Goal: Complete application form: Complete application form

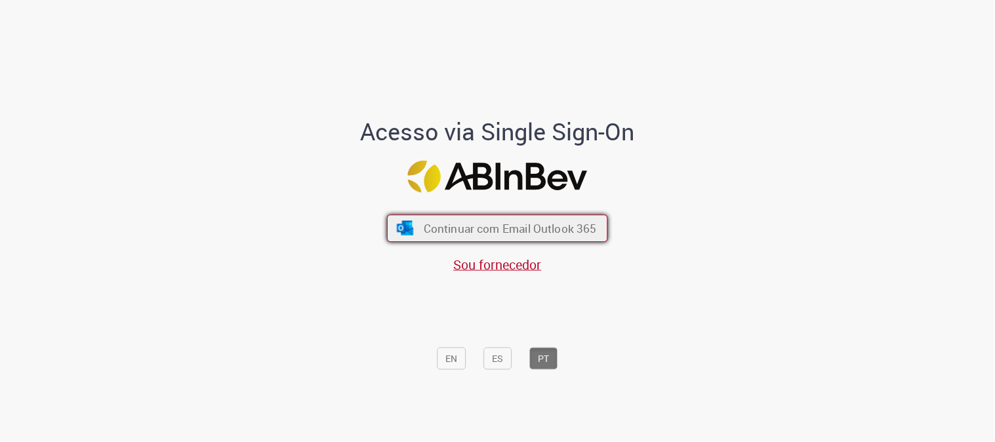
click at [497, 234] on span "Continuar com Email Outlook 365" at bounding box center [510, 228] width 173 height 15
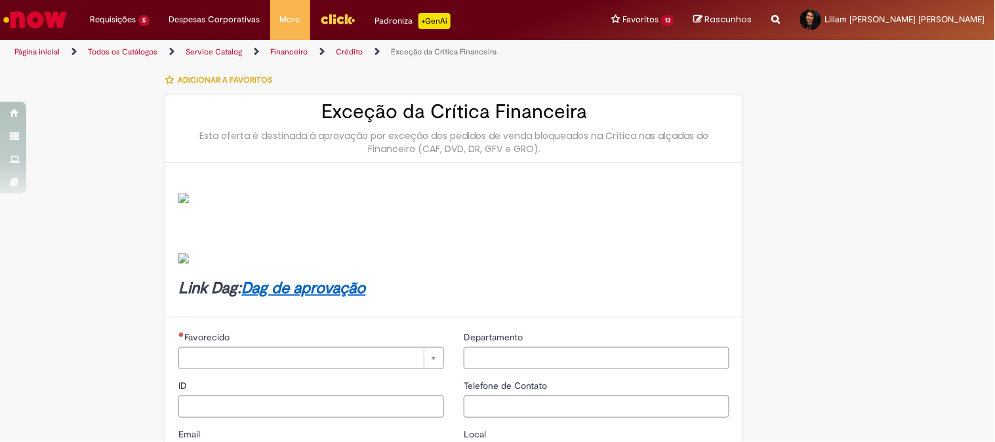
type input "********"
type input "**********"
type input "****"
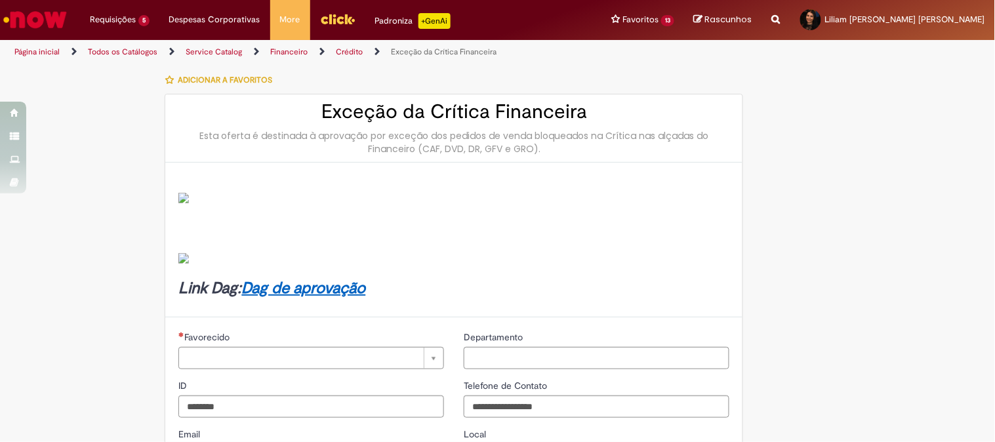
type input "**********"
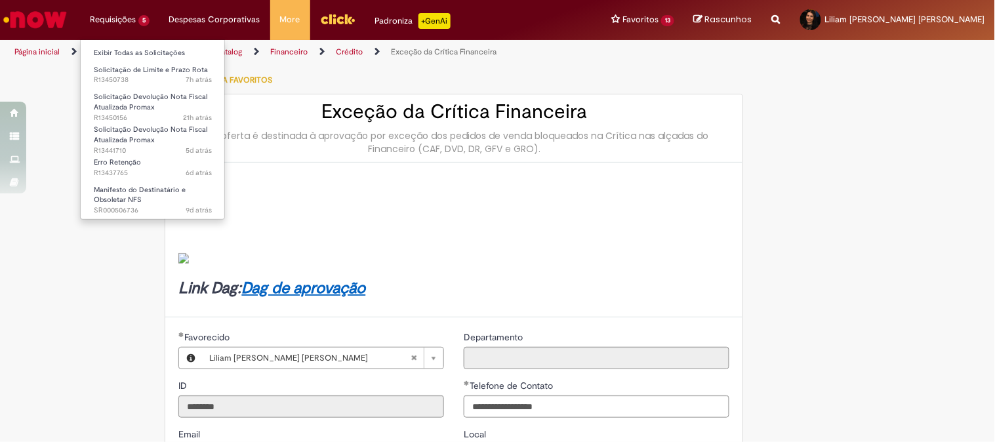
type input "**********"
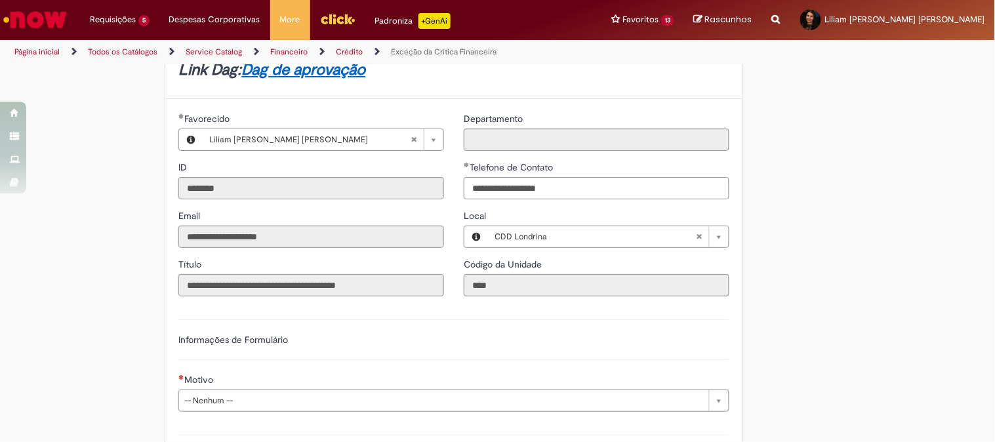
scroll to position [364, 0]
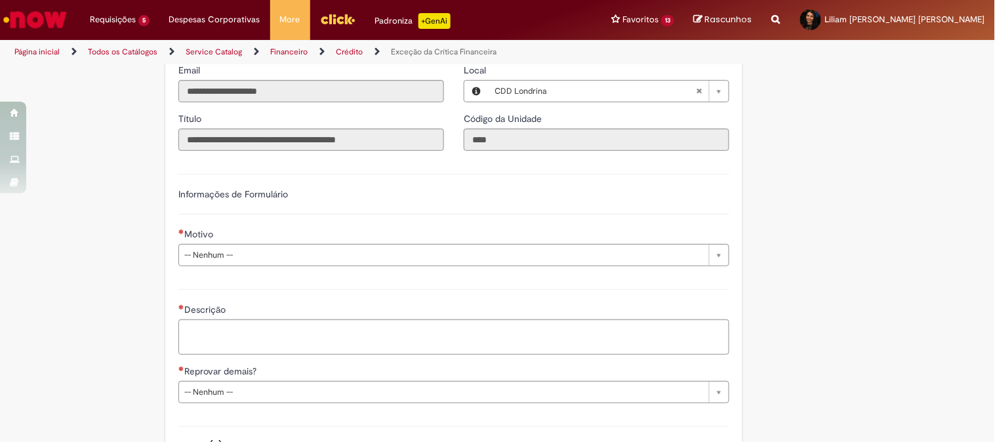
click at [247, 313] on div "Descrição" at bounding box center [453, 311] width 551 height 16
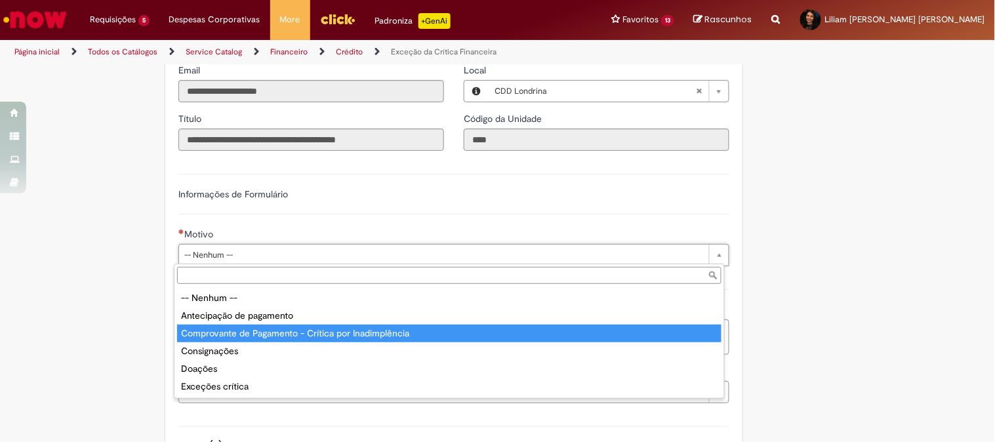
type input "**********"
select select "**********"
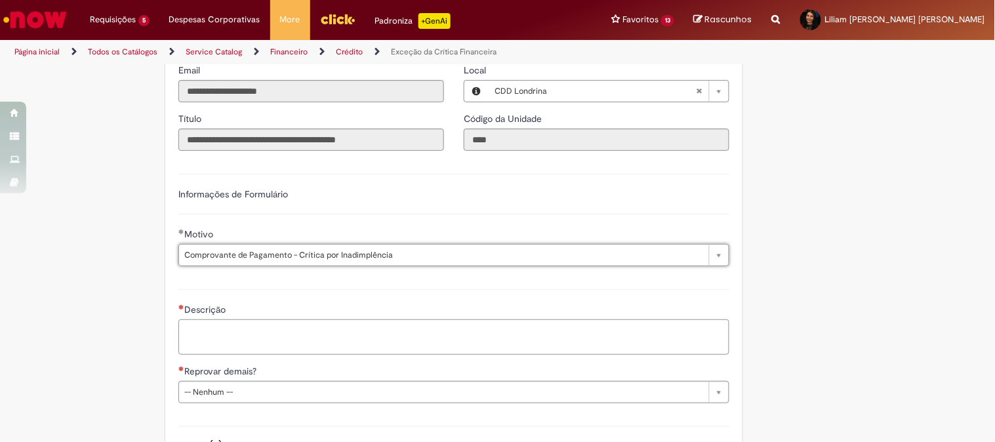
click at [260, 331] on textarea "Descrição" at bounding box center [453, 336] width 551 height 35
paste textarea "*********"
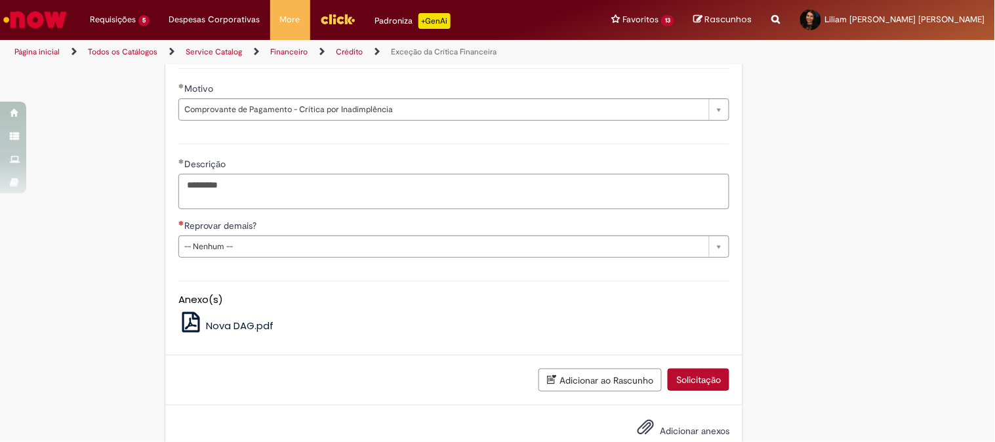
type textarea "*********"
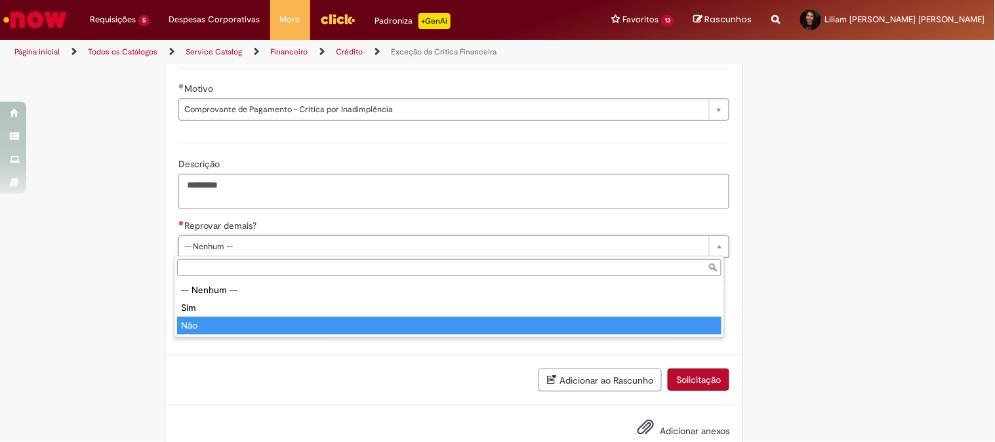
type input "***"
select select "**"
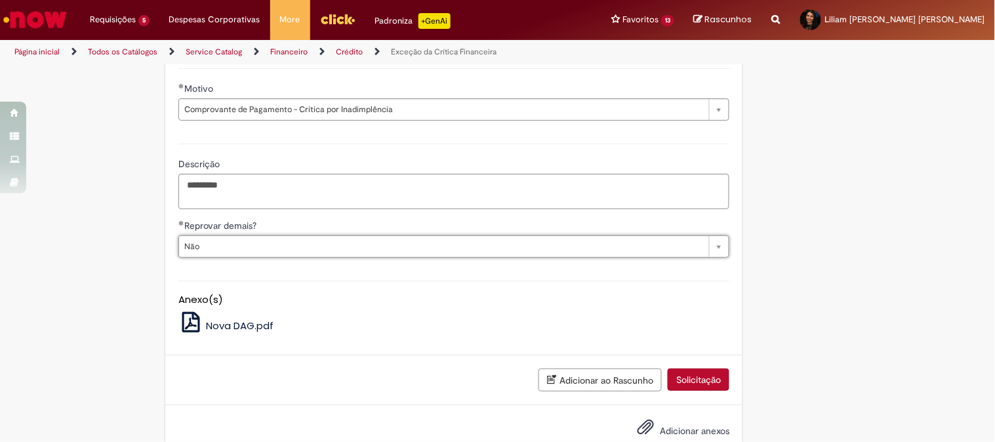
scroll to position [547, 0]
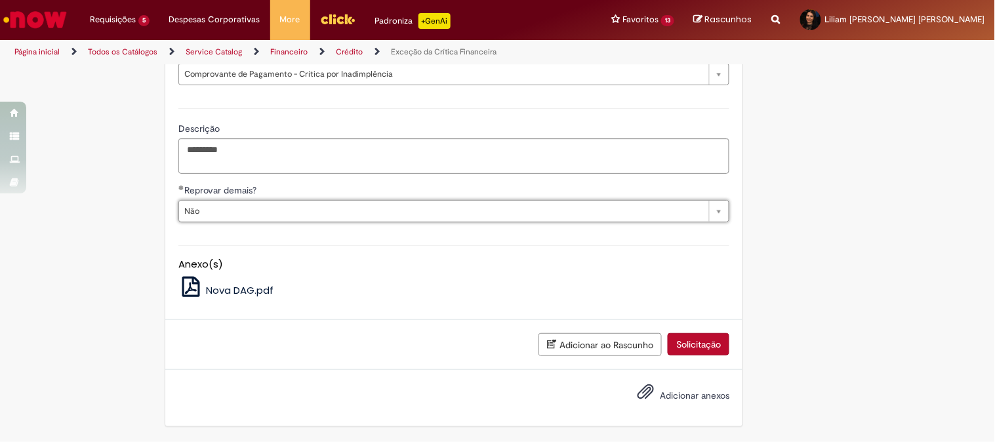
click at [638, 391] on span "Adicionar anexos" at bounding box center [646, 392] width 16 height 16
click at [305, 148] on textarea "*********" at bounding box center [453, 155] width 551 height 35
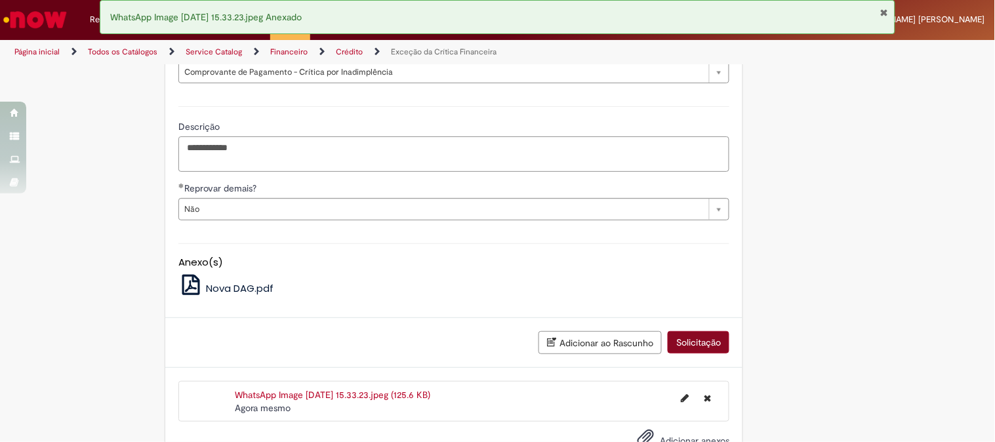
type textarea "**********"
click at [691, 346] on button "Solicitação" at bounding box center [699, 342] width 62 height 22
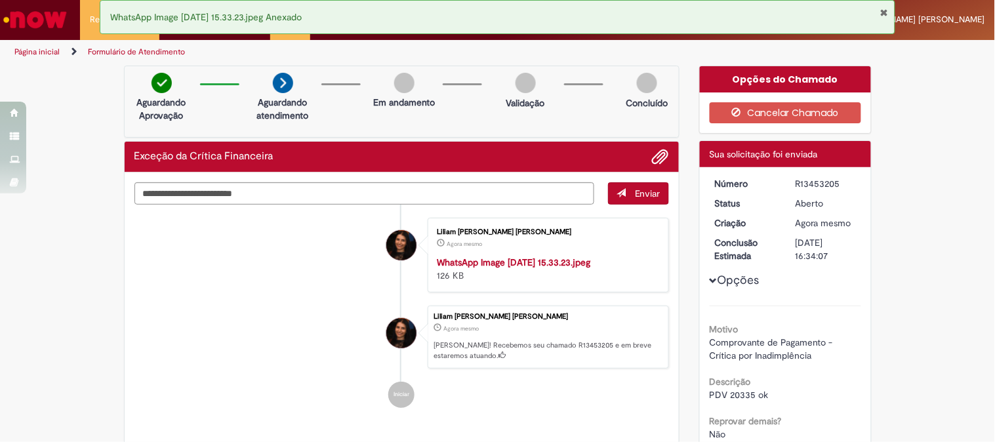
click at [825, 184] on div "R13453205" at bounding box center [826, 183] width 61 height 13
click at [825, 182] on div "R13453205" at bounding box center [826, 183] width 61 height 13
copy div "R13453205"
click at [824, 184] on div "R13453205" at bounding box center [826, 183] width 61 height 13
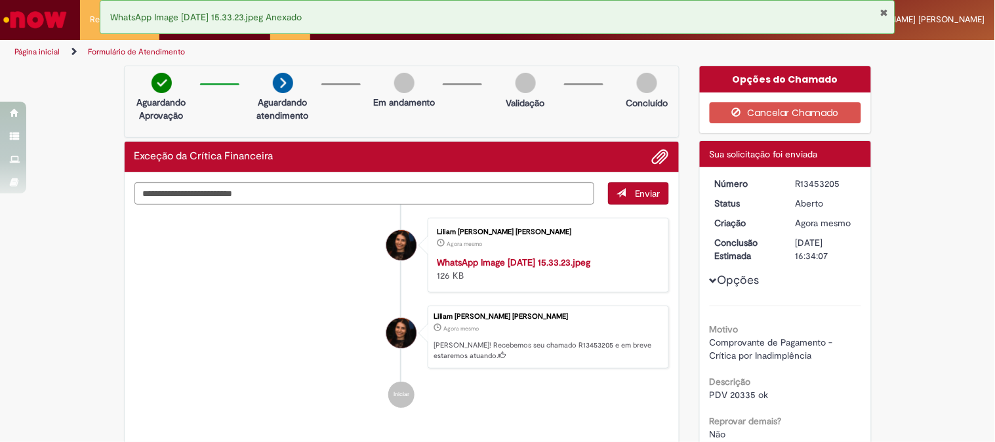
click at [820, 179] on div "R13453205" at bounding box center [826, 183] width 61 height 13
click at [785, 308] on div "Motivo Comprovante de Pagamento - Crítica por Inadimplência Descrição PDV 20335…" at bounding box center [786, 373] width 152 height 135
drag, startPoint x: 677, startPoint y: 310, endPoint x: 674, endPoint y: 295, distance: 15.4
click at [677, 310] on div "Verificar Código de Barras Aguardando Aprovação Aguardando atendimento Em andam…" at bounding box center [402, 259] width 576 height 386
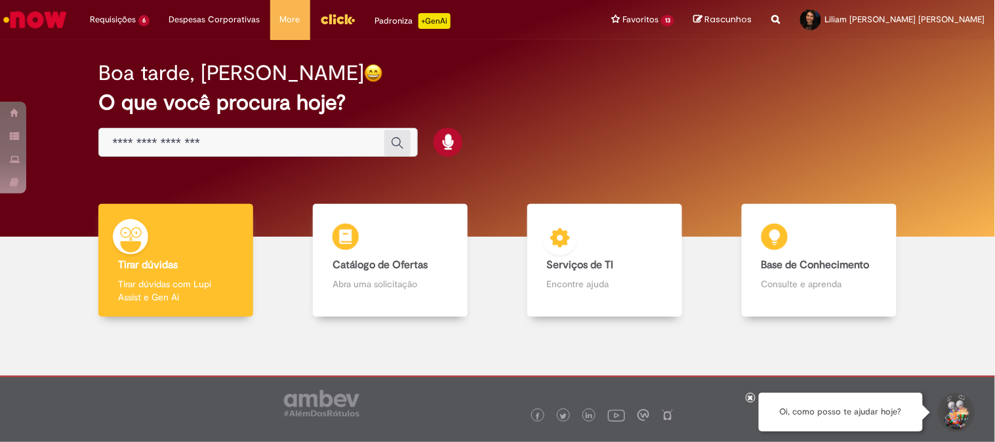
scroll to position [34, 0]
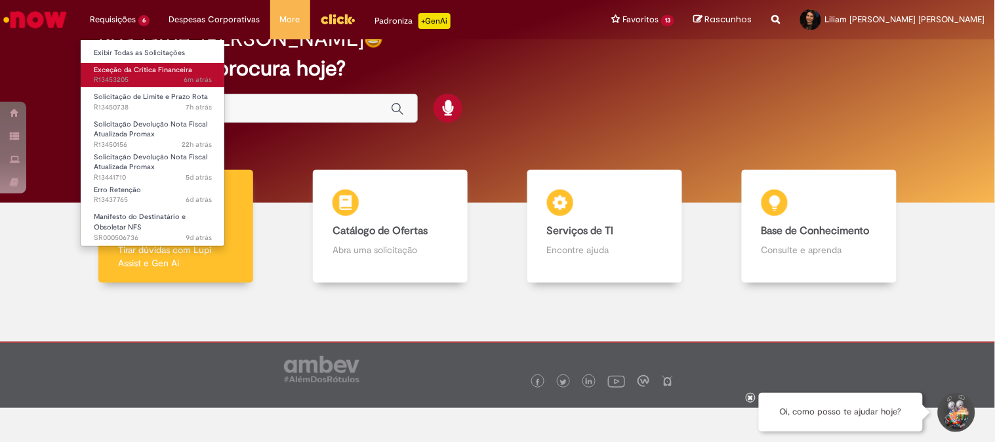
click at [134, 67] on span "Exceção da Crítica Financeira" at bounding box center [143, 70] width 98 height 10
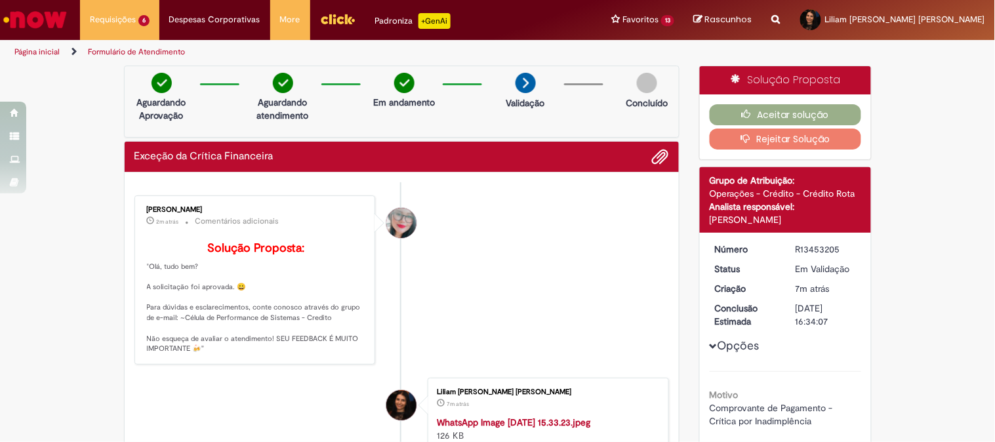
click at [627, 273] on li "Franciele Fernanda Melo dos Santos 2m atrás 2 minutos atrás Comentários adicion…" at bounding box center [401, 279] width 535 height 169
click at [769, 110] on button "Aceitar solução" at bounding box center [786, 114] width 152 height 21
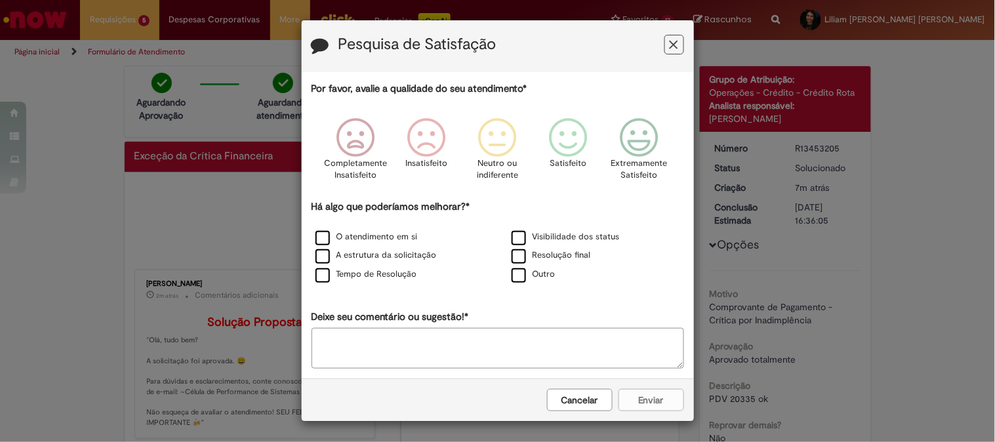
click at [676, 50] on button "Feedback" at bounding box center [675, 45] width 20 height 20
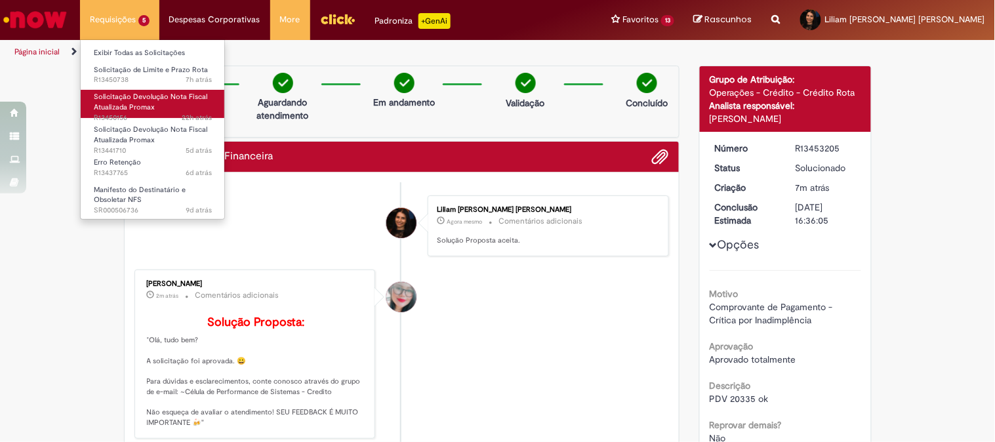
click at [139, 103] on span "Solicitação Devolução Nota Fiscal Atualizada Promax" at bounding box center [150, 102] width 113 height 20
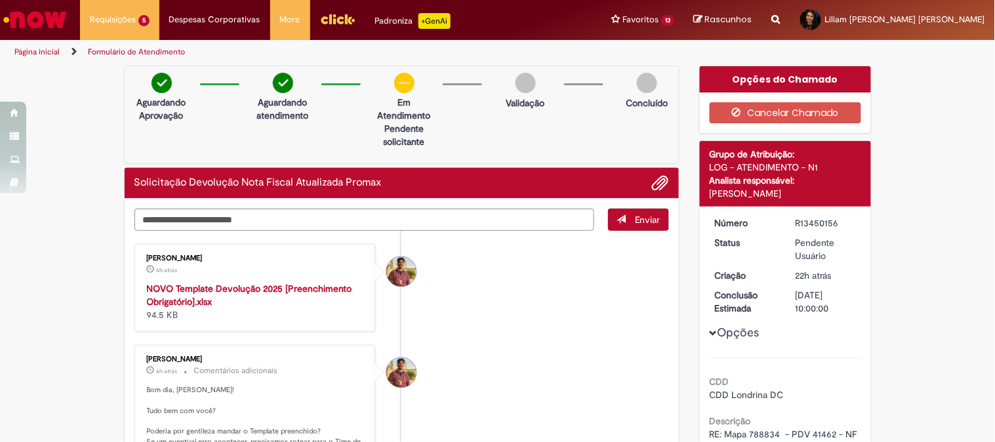
scroll to position [146, 0]
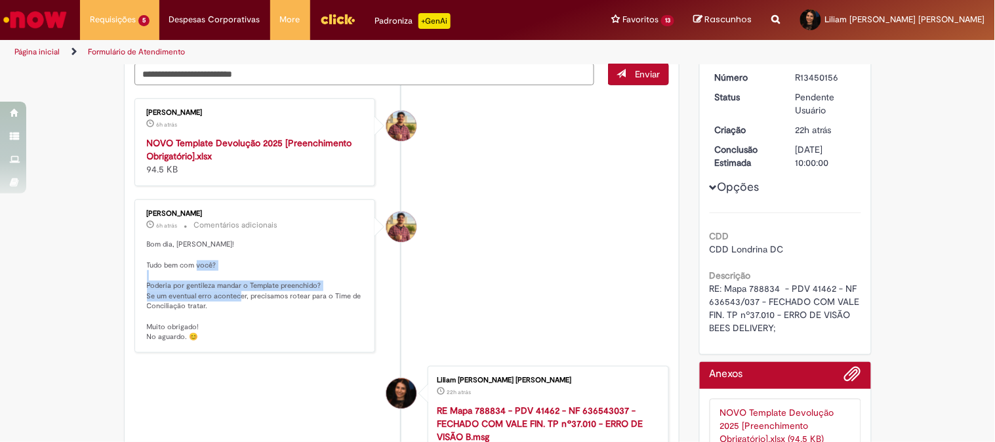
drag, startPoint x: 133, startPoint y: 280, endPoint x: 252, endPoint y: 293, distance: 119.5
click at [252, 293] on div "Vitor Jeremias Da Silva 6h atrás 6 horas atrás Comentários adicionais Bom dia, …" at bounding box center [255, 276] width 234 height 146
click at [303, 287] on p "Bom dia, Liliam! Tudo bem com você? Poderia por gentileza mandar o Template pre…" at bounding box center [256, 290] width 218 height 103
drag, startPoint x: 166, startPoint y: 299, endPoint x: 236, endPoint y: 298, distance: 70.2
click at [236, 298] on p "Bom dia, Liliam! Tudo bem com você? Poderia por gentileza mandar o Template pre…" at bounding box center [256, 290] width 218 height 103
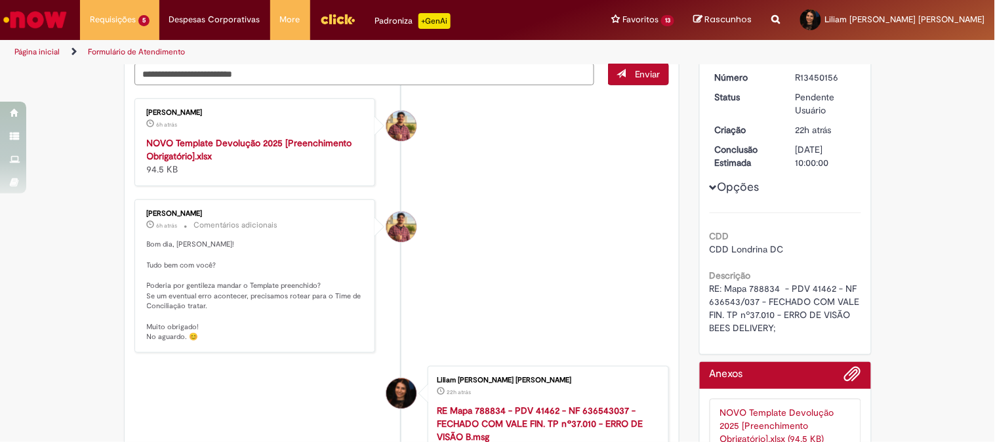
click at [586, 309] on li "Vitor Jeremias Da Silva 6h atrás 6 horas atrás Comentários adicionais Bom dia, …" at bounding box center [401, 276] width 535 height 154
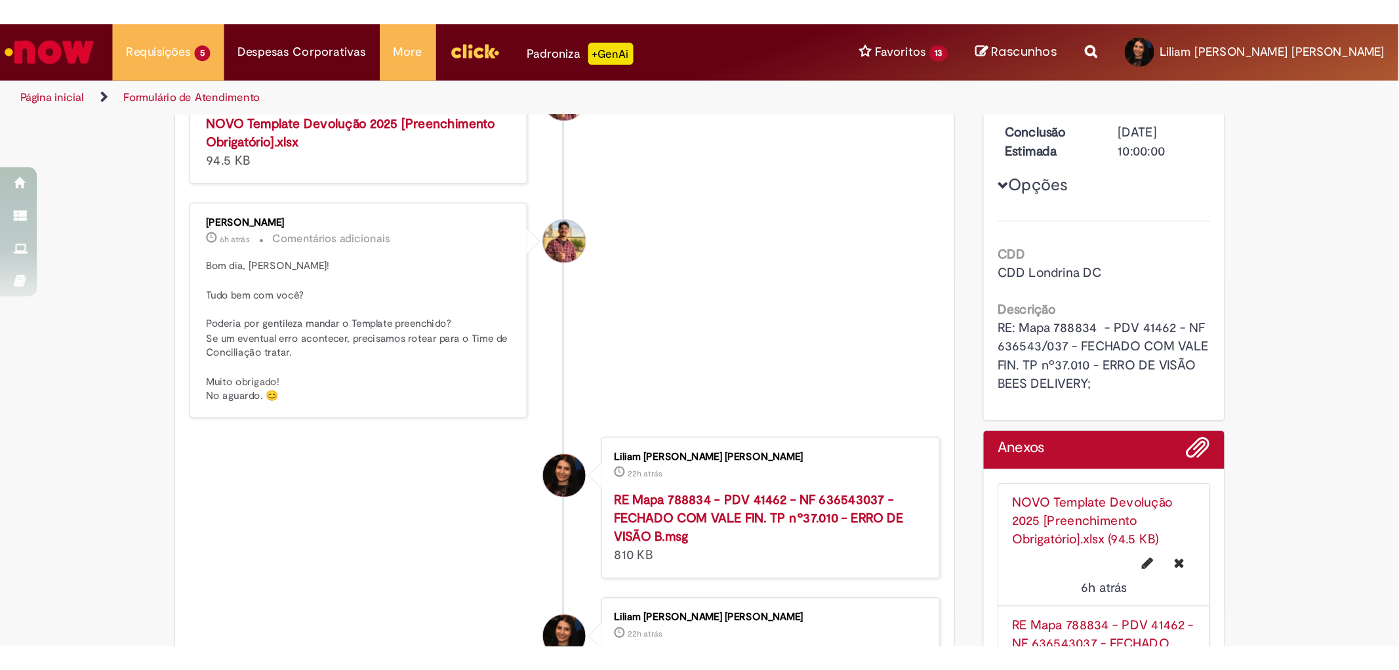
scroll to position [291, 0]
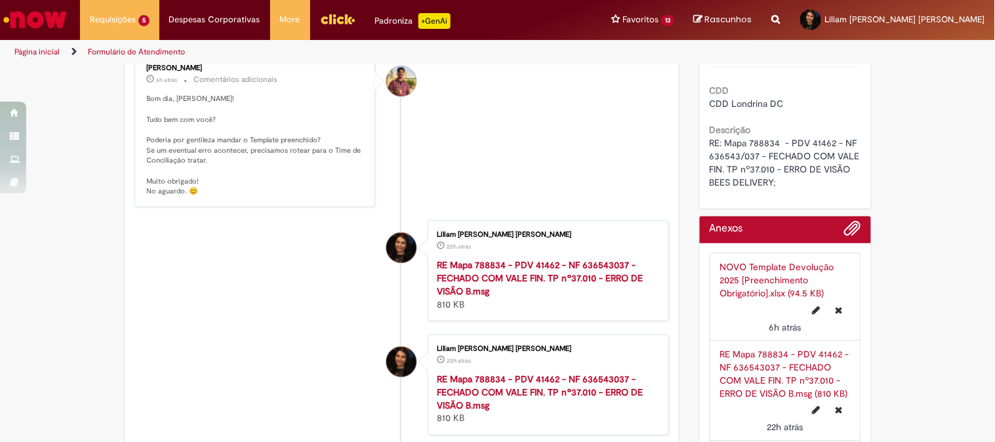
drag, startPoint x: 615, startPoint y: 150, endPoint x: 661, endPoint y: 68, distance: 93.7
click at [615, 150] on li "Vitor Jeremias Da Silva 6h atrás 6 horas atrás Comentários adicionais Bom dia, …" at bounding box center [401, 131] width 535 height 154
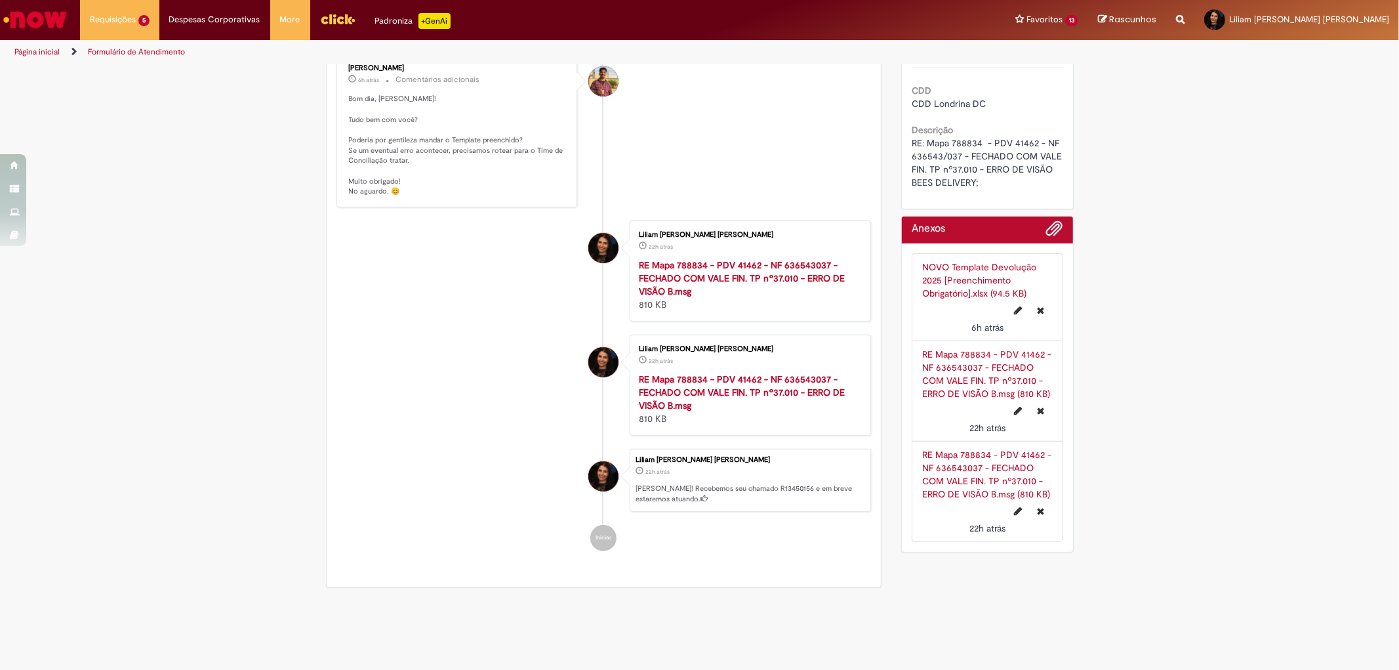
scroll to position [73, 0]
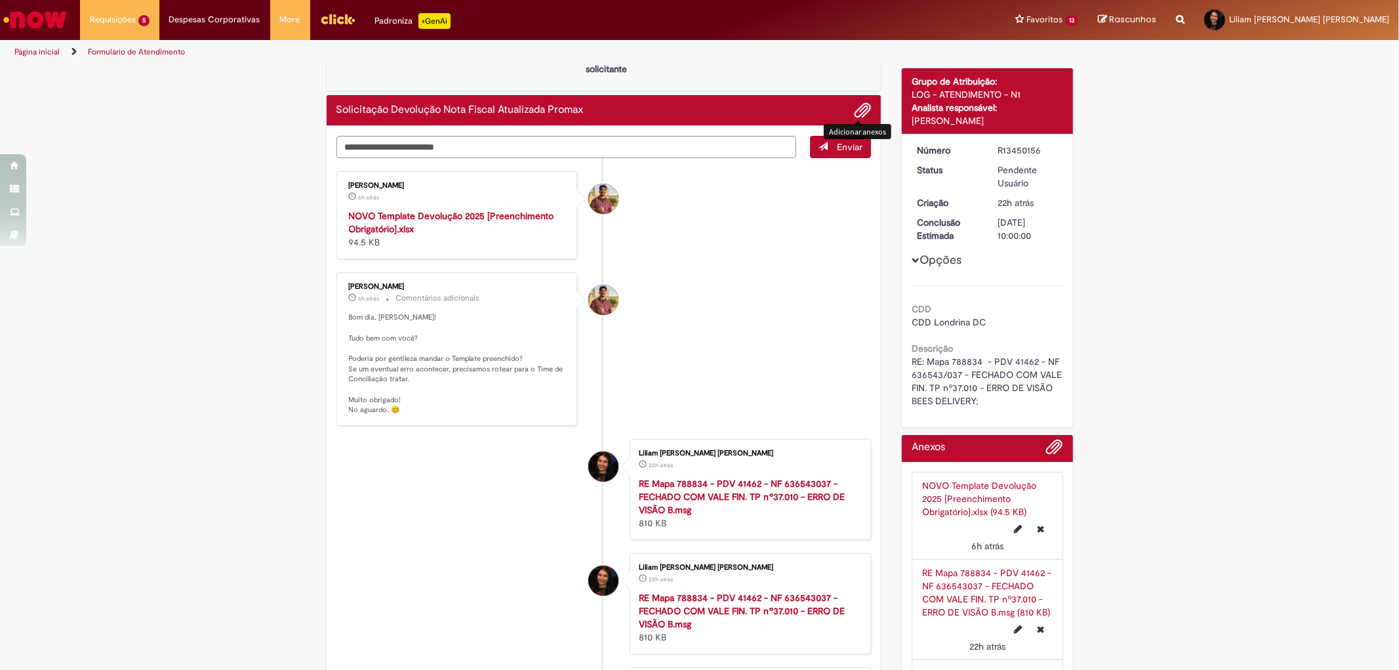
click at [861, 112] on span "Adicionar anexos" at bounding box center [863, 111] width 16 height 16
drag, startPoint x: 937, startPoint y: 377, endPoint x: 910, endPoint y: 376, distance: 26.9
click at [895, 376] on span "RE: Mapa 788834 - PDV 41462 - NF 636543/037 - FECHADO COM VALE FIN. TP nº37.010…" at bounding box center [988, 381] width 153 height 51
click at [865, 107] on button "Adicionar anexos" at bounding box center [862, 110] width 17 height 17
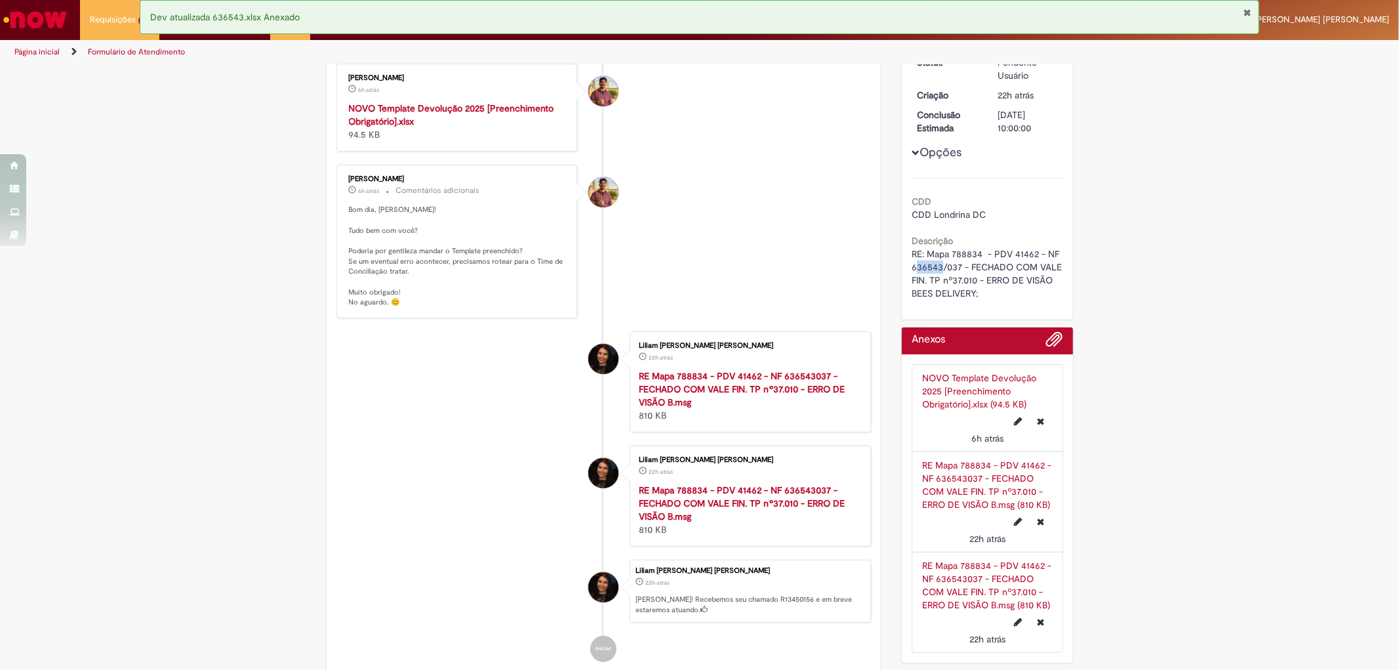
scroll to position [0, 0]
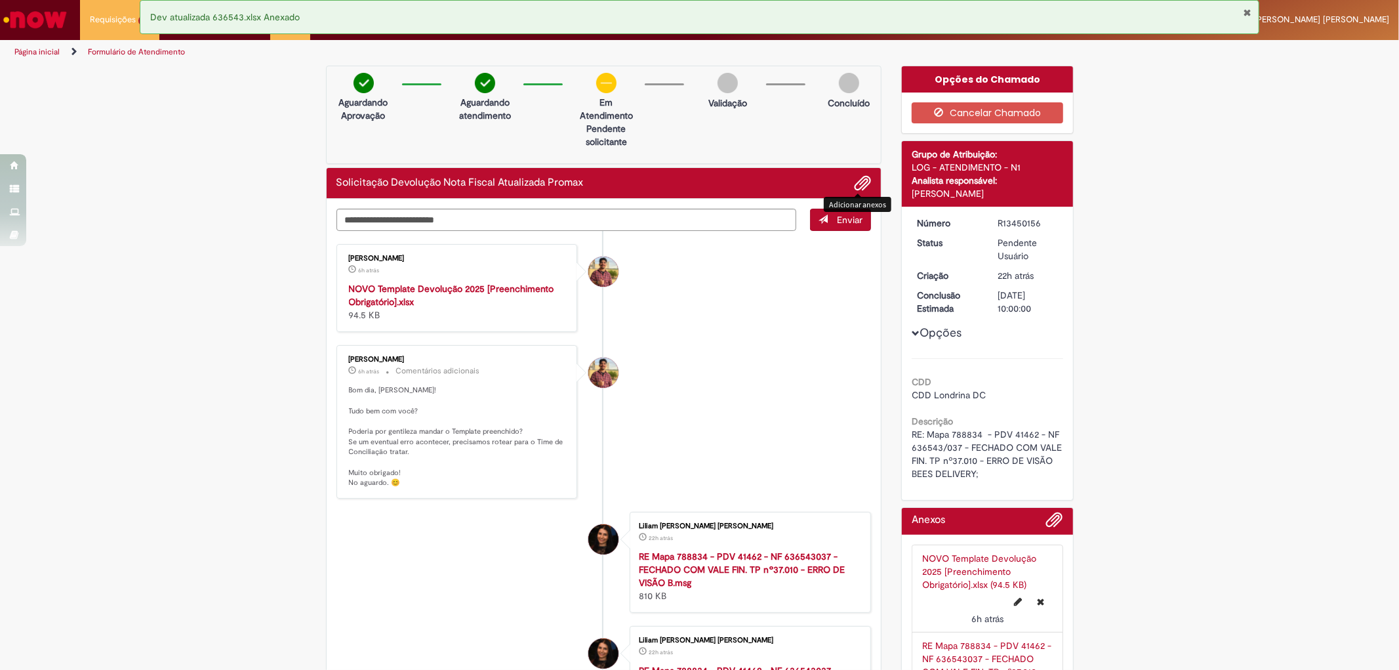
click at [760, 328] on li "Vitor Jeremias Da Silva 6h atrás 6 horas atrás NOVO Template Devolução 2025 [Pr…" at bounding box center [604, 288] width 535 height 88
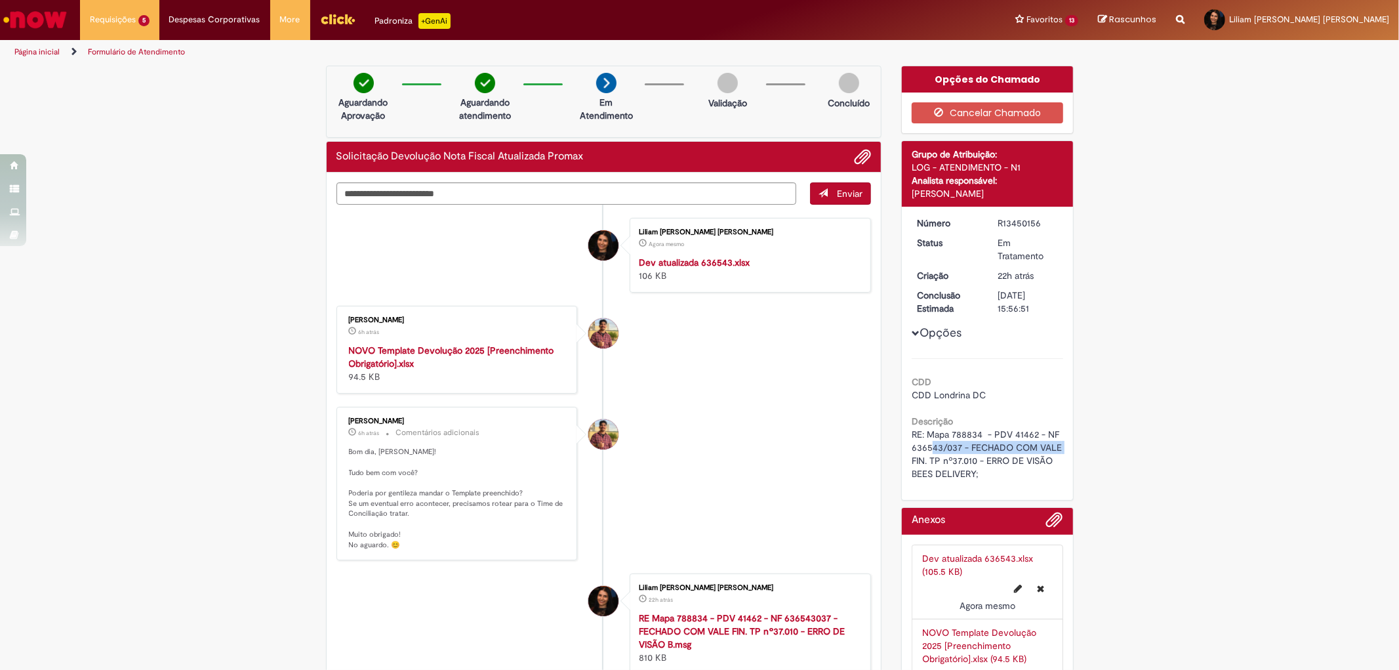
drag, startPoint x: 900, startPoint y: 454, endPoint x: 927, endPoint y: 449, distance: 27.4
click at [895, 398] on div "Número R13450156 Status Em Tratamento Criação 22h atrás 22 horas atrás Conclusã…" at bounding box center [987, 353] width 171 height 293
click at [895, 398] on span "RE: Mapa 788834 - PDV 41462 - NF 636543/037 - FECHADO COM VALE FIN. TP nº37.010…" at bounding box center [988, 453] width 153 height 51
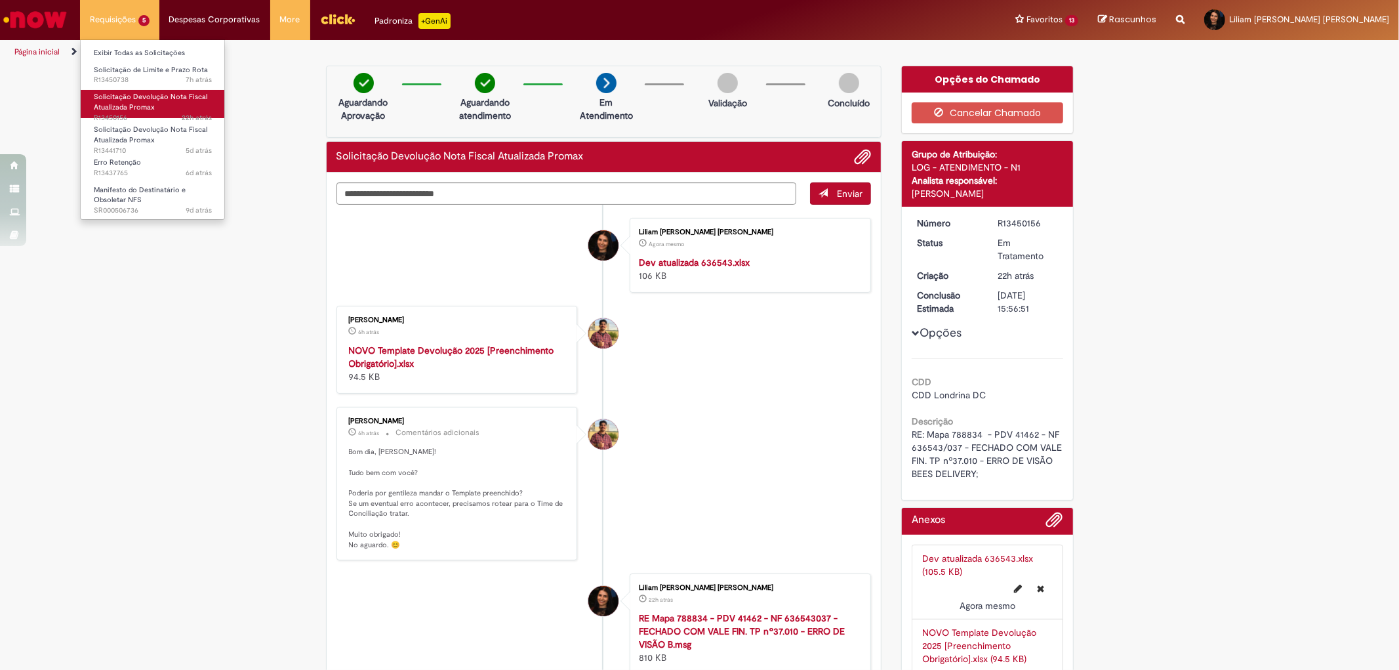
click at [139, 94] on span "Solicitação Devolução Nota Fiscal Atualizada Promax" at bounding box center [150, 102] width 113 height 20
click at [138, 99] on span "Solicitação Devolução Nota Fiscal Atualizada Promax" at bounding box center [150, 102] width 113 height 20
click at [138, 69] on span "Solicitação de Limite e Prazo Rota" at bounding box center [151, 70] width 114 height 10
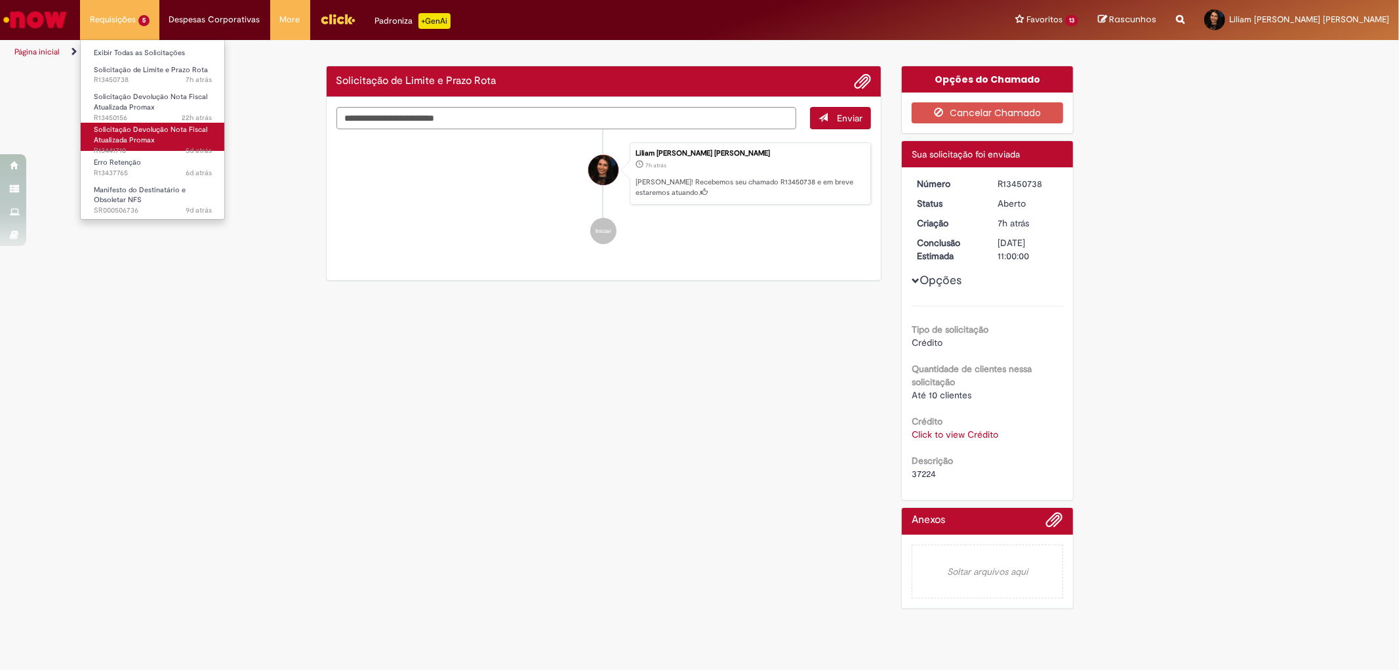
click at [127, 130] on span "Solicitação Devolução Nota Fiscal Atualizada Promax" at bounding box center [150, 135] width 113 height 20
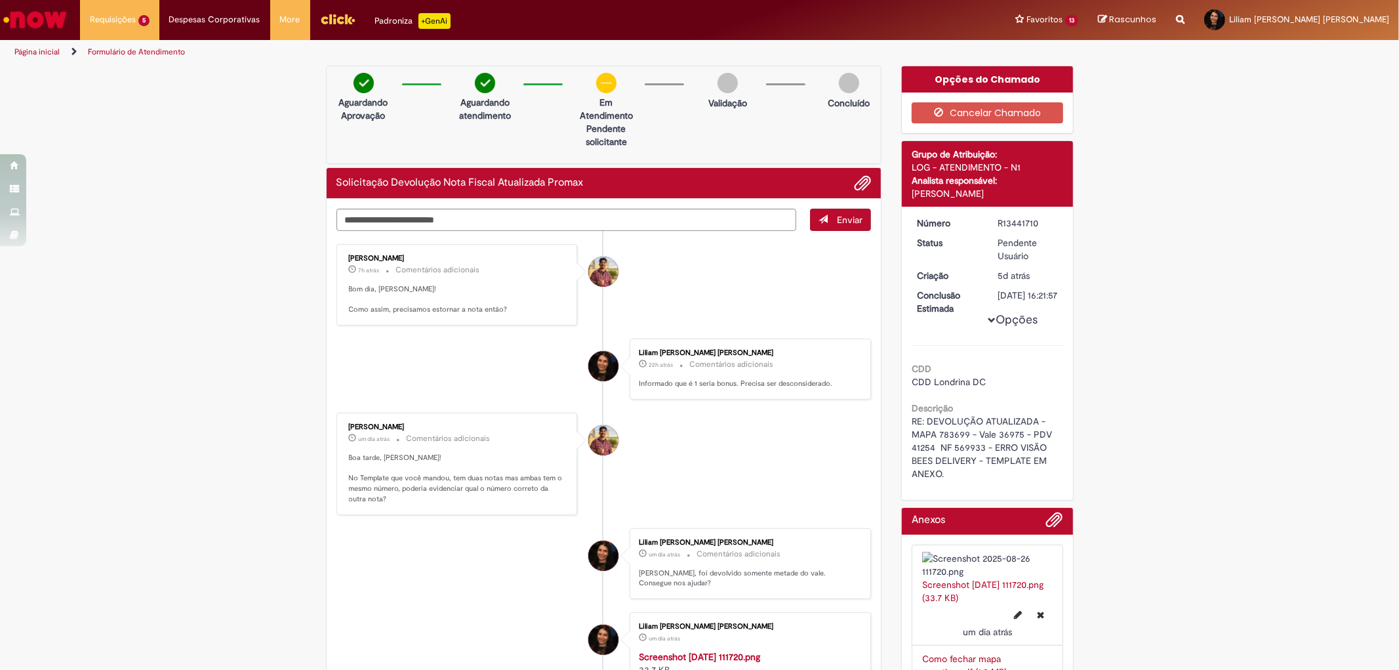
click at [711, 251] on li "Vitor Jeremias Da Silva 7h atrás 7 horas atrás Comentários adicionais Bom dia, …" at bounding box center [604, 284] width 535 height 81
click at [717, 398] on li "Vitor Jeremias Da Silva um dia atrás um dia atrás Comentários adicionais Boa ta…" at bounding box center [604, 464] width 535 height 102
click at [738, 398] on li "Vitor Jeremias Da Silva um dia atrás um dia atrás Comentários adicionais Boa ta…" at bounding box center [604, 464] width 535 height 102
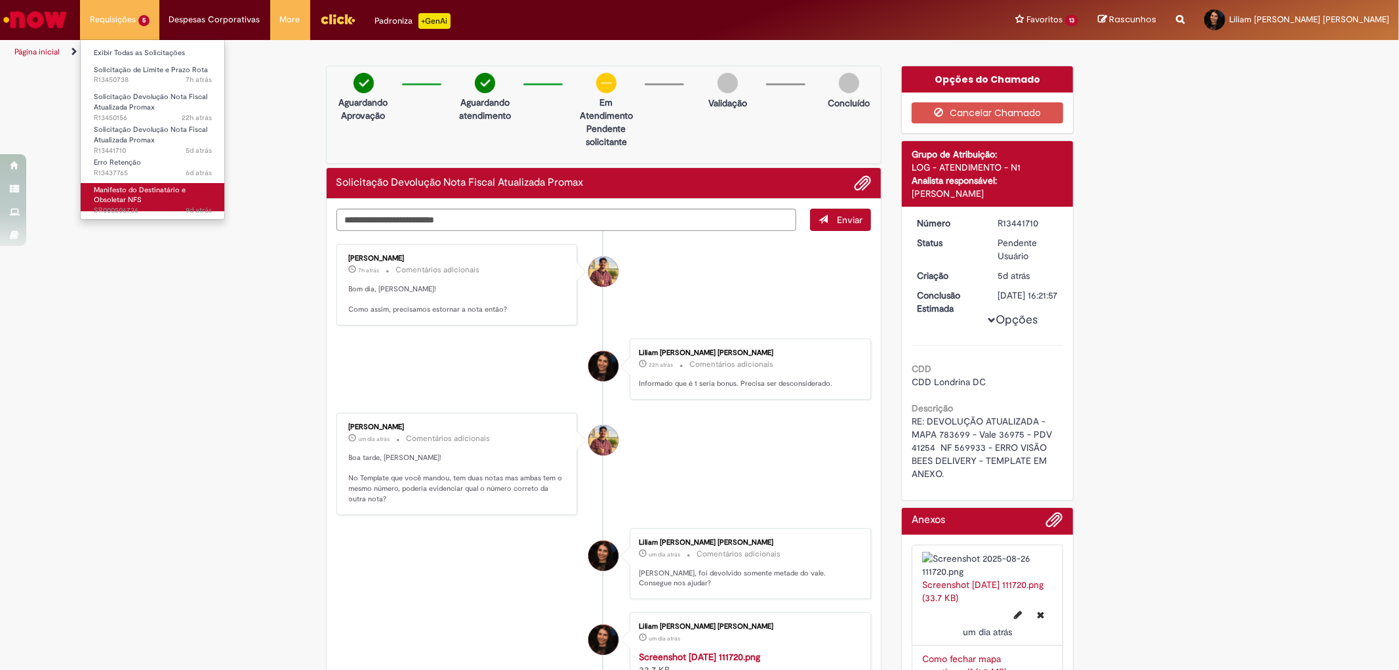
click at [147, 195] on link "Manifesto do Destinatário e Obsoletar NFS 9d atrás 9 dias atrás SR000506736" at bounding box center [153, 197] width 144 height 28
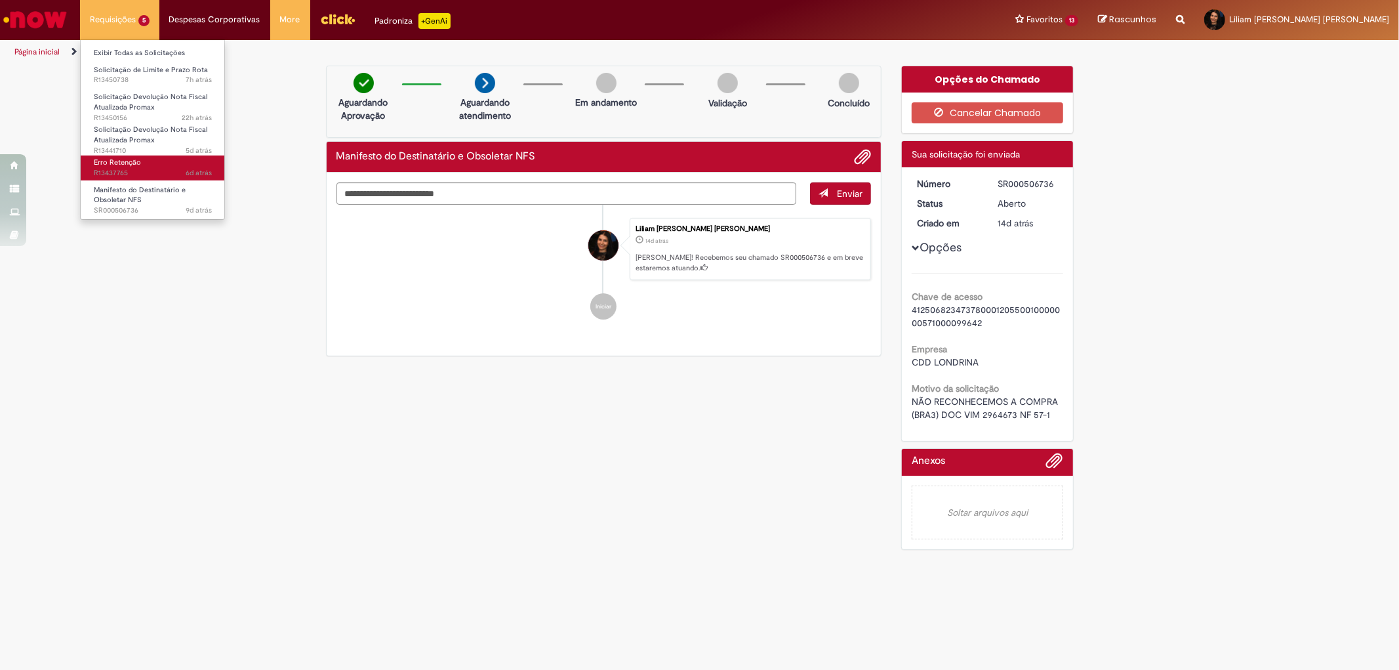
click at [113, 168] on span "6d atrás 6 dias atrás R13437765" at bounding box center [153, 173] width 118 height 10
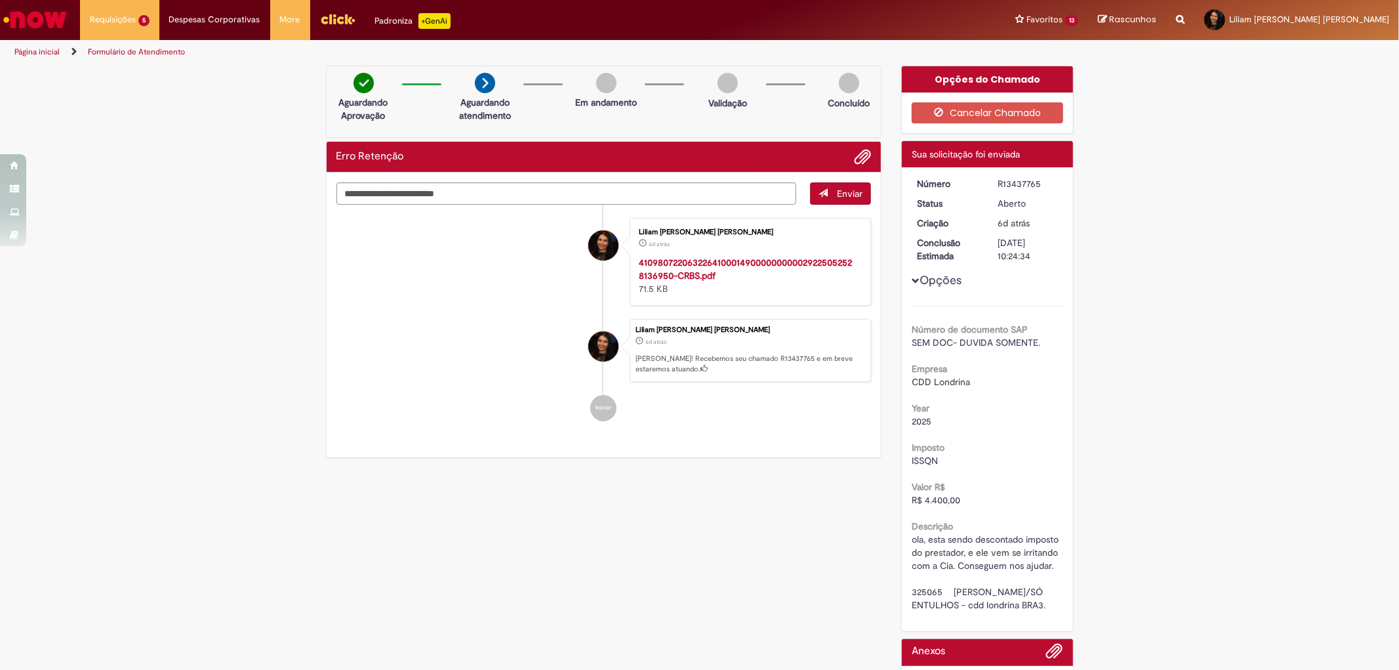
click at [723, 398] on div "Verificar Código de Barras Aguardando Aprovação Aguardando atendimento Em andam…" at bounding box center [700, 423] width 768 height 715
click at [155, 70] on span "Solicitação de Limite e Prazo Rota" at bounding box center [151, 70] width 114 height 10
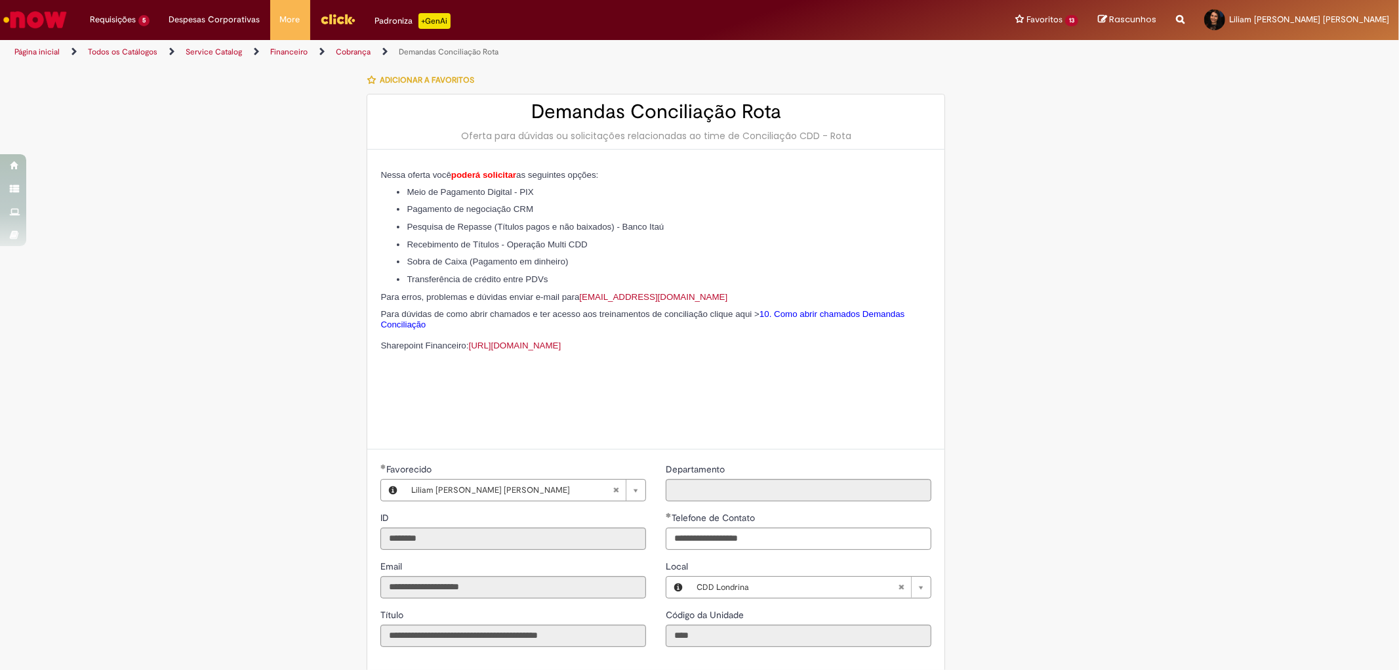
click at [971, 579] on div "Adicionar a Favoritos Demandas Conciliação Rota Oferta para dúvidas ou solicita…" at bounding box center [700, 600] width 768 height 1068
